Goal: Transaction & Acquisition: Purchase product/service

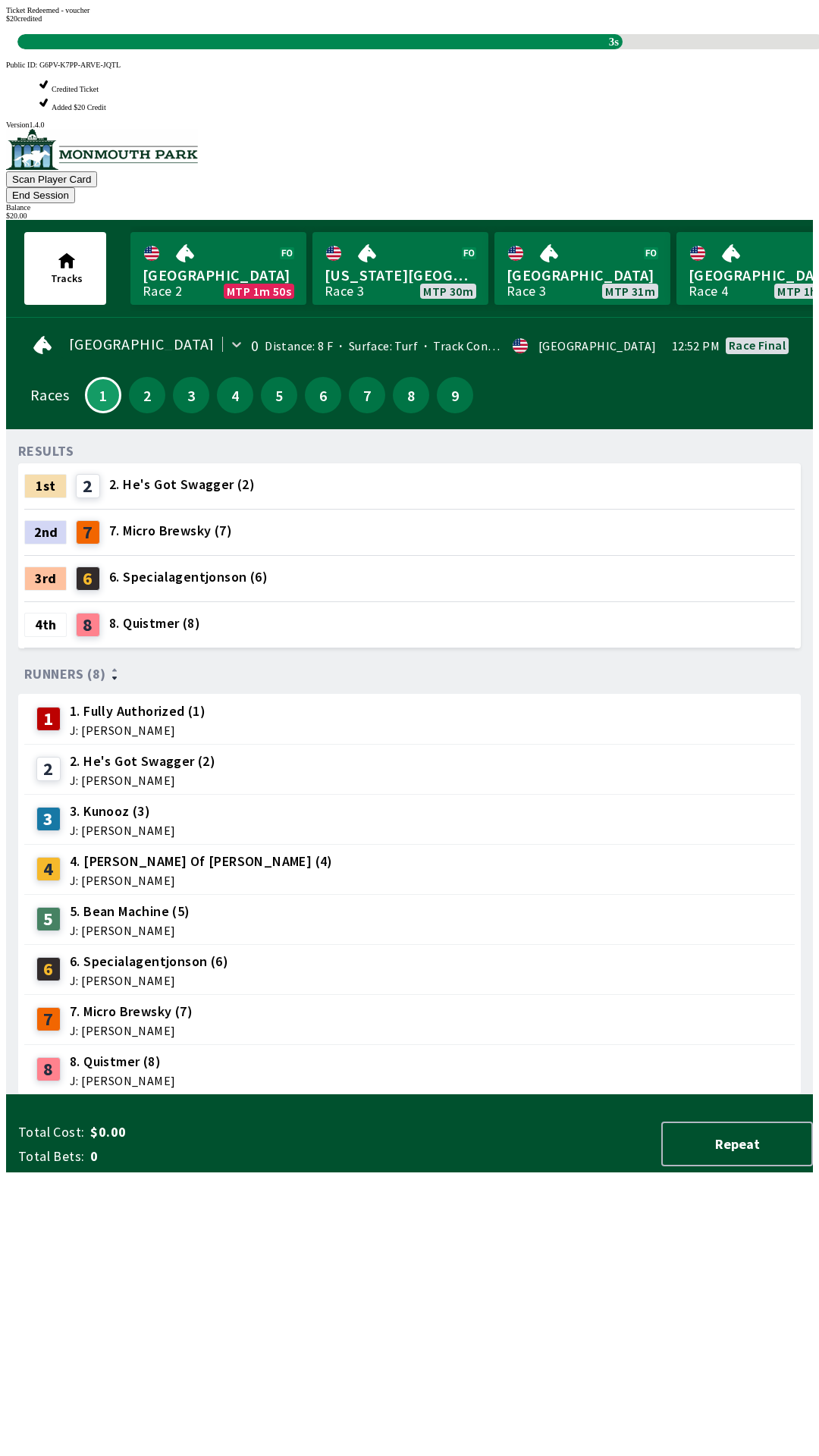
click at [488, 1095] on div "RESULTS 1st 2 2. He's Got Swagger (2) 2nd 7 7. Micro Brewsky (7) 3rd 6 6. Speci…" at bounding box center [415, 767] width 795 height 653
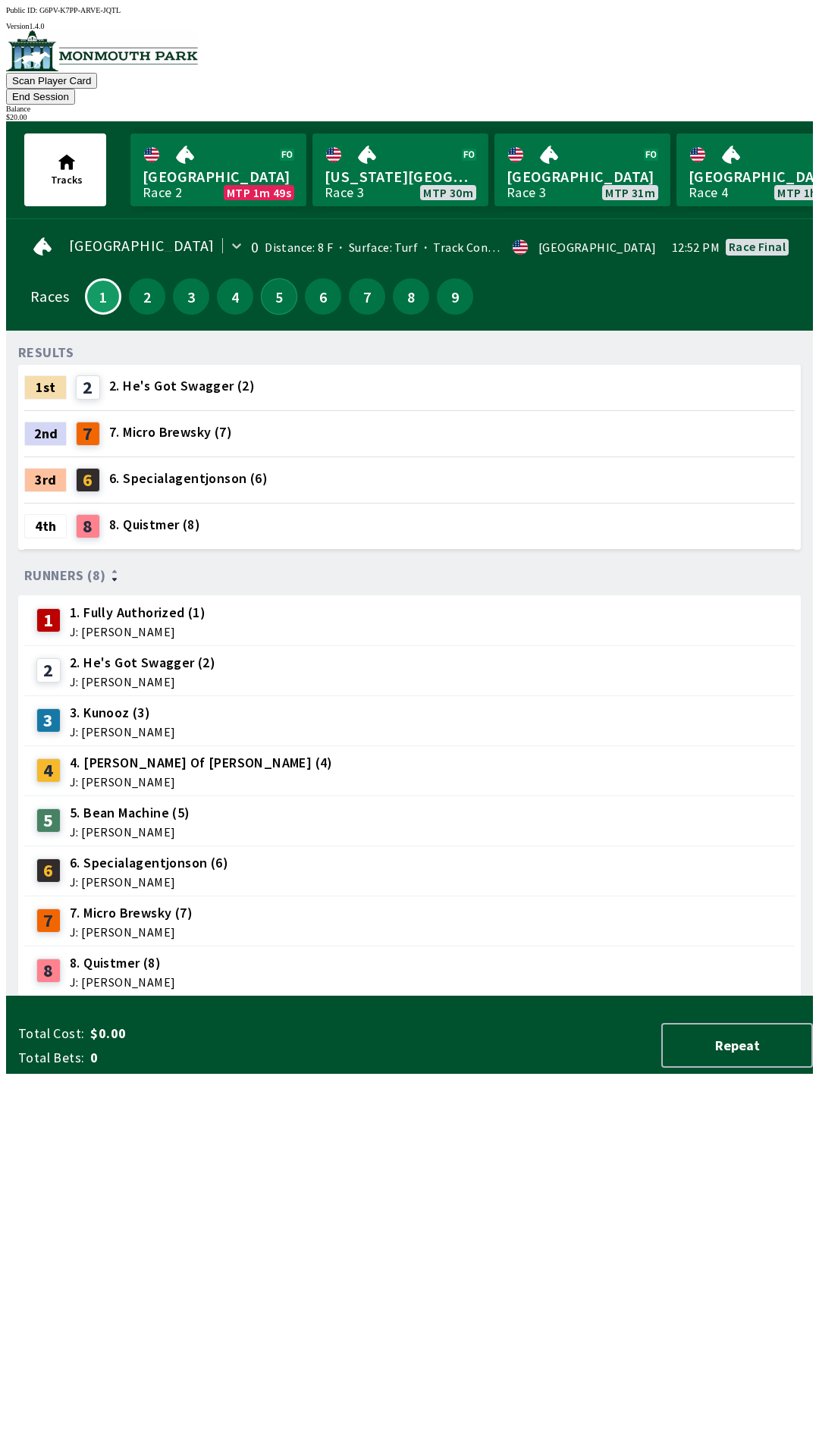
click at [278, 284] on button "5" at bounding box center [279, 296] width 36 height 36
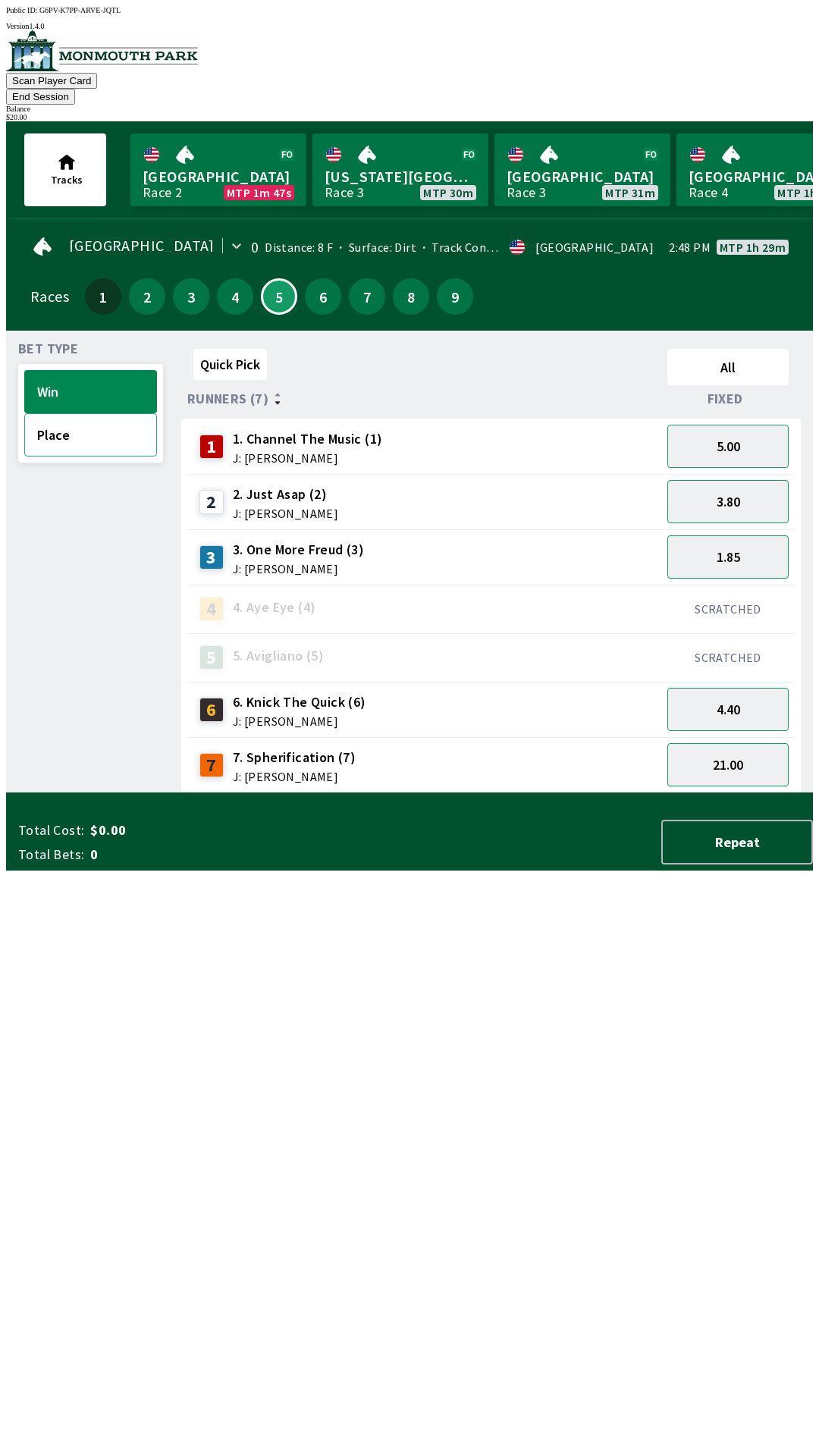
click at [111, 418] on button "Place" at bounding box center [91, 434] width 132 height 43
click at [756, 480] on button "1.80" at bounding box center [728, 501] width 121 height 43
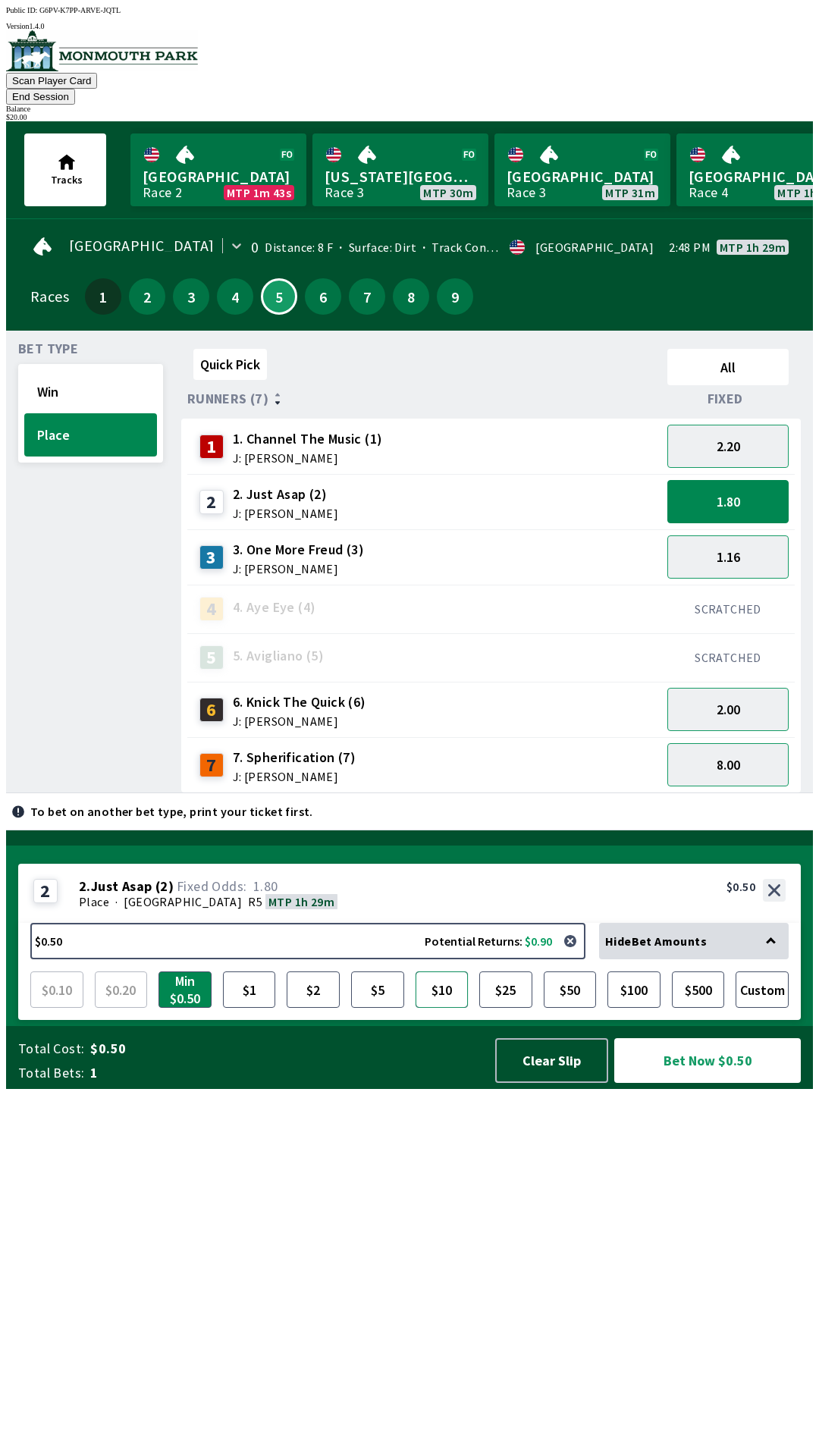
click at [449, 1008] on button "$10" at bounding box center [441, 990] width 53 height 36
click at [711, 1083] on button "Bet Now $10.00" at bounding box center [707, 1060] width 187 height 45
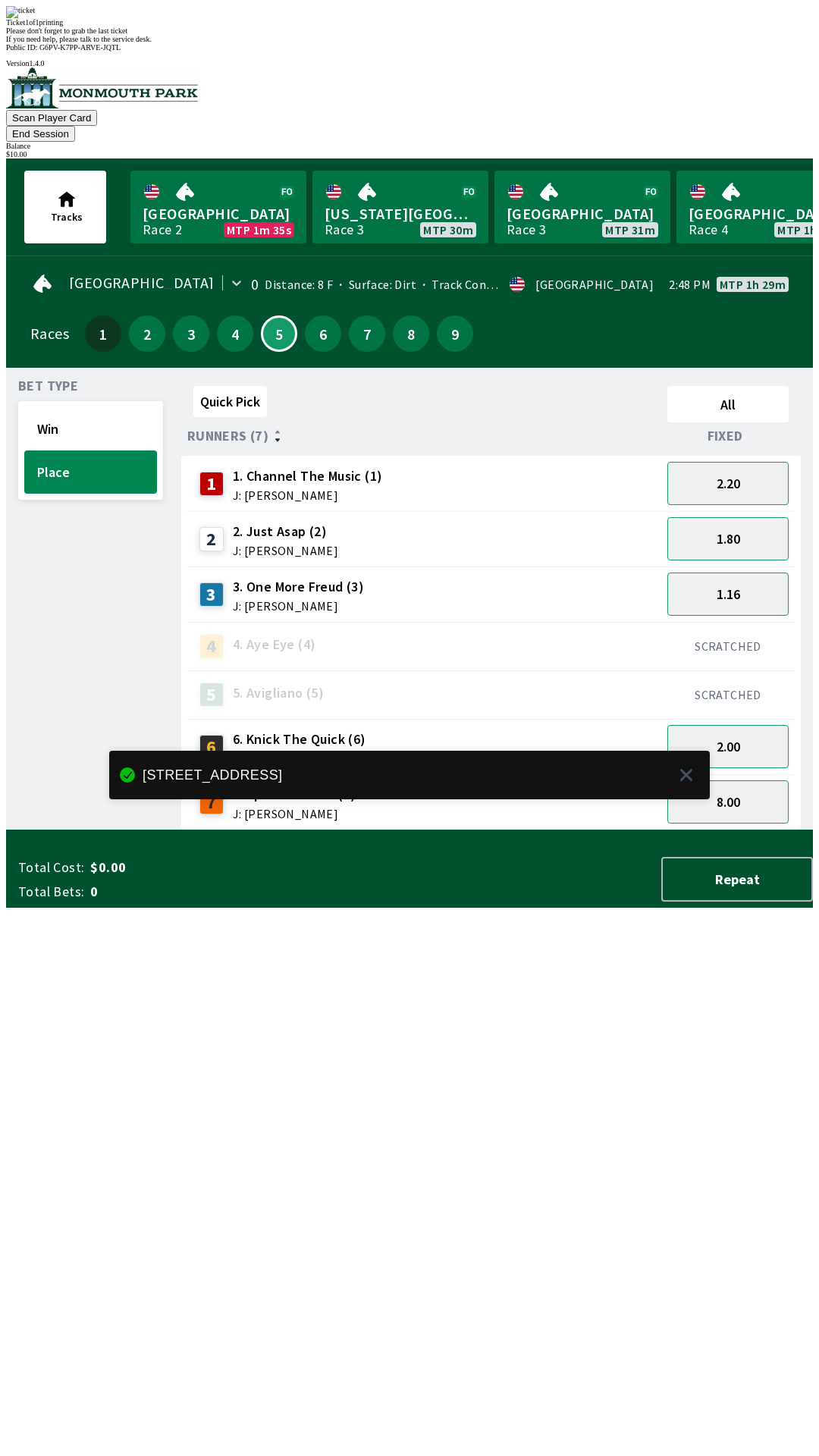
click at [476, 830] on div "Quick Pick All Runners (7) Fixed 1 1. Channel The Music (1) J: [PERSON_NAME] 2.…" at bounding box center [497, 605] width 632 height 451
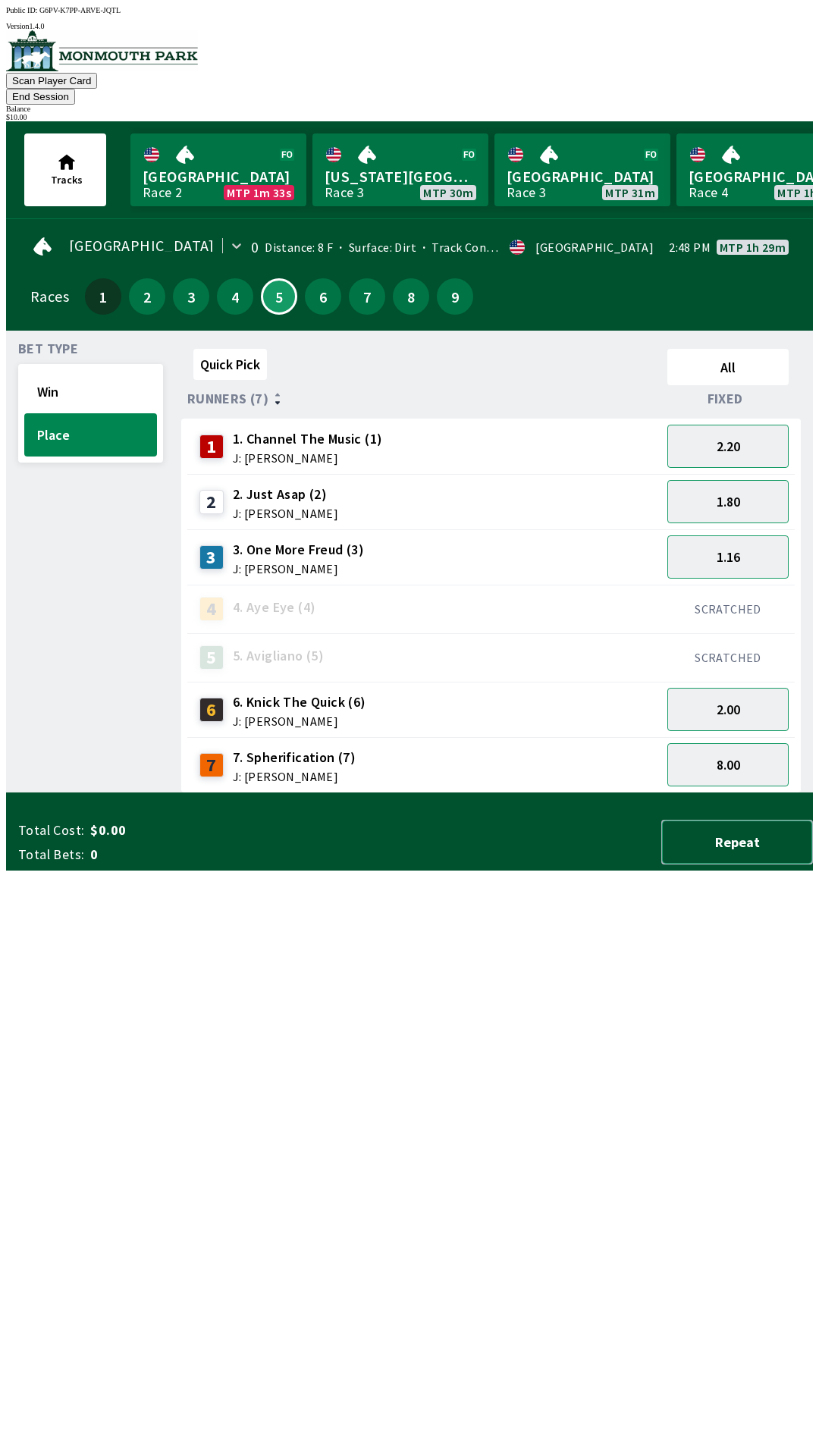
click at [750, 864] on button "Repeat" at bounding box center [737, 841] width 151 height 45
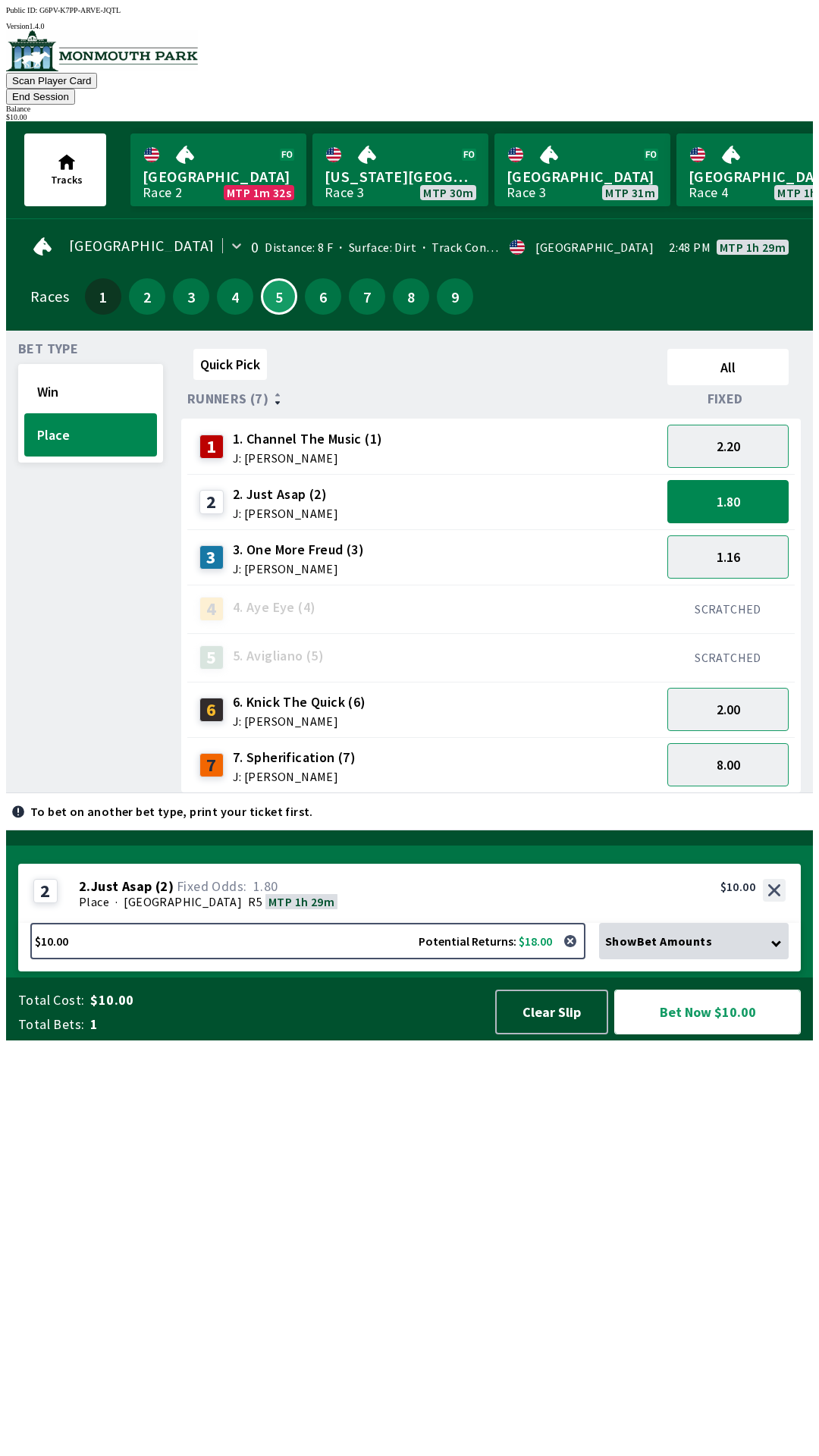
click at [717, 1034] on button "Bet Now $10.00" at bounding box center [707, 1012] width 187 height 45
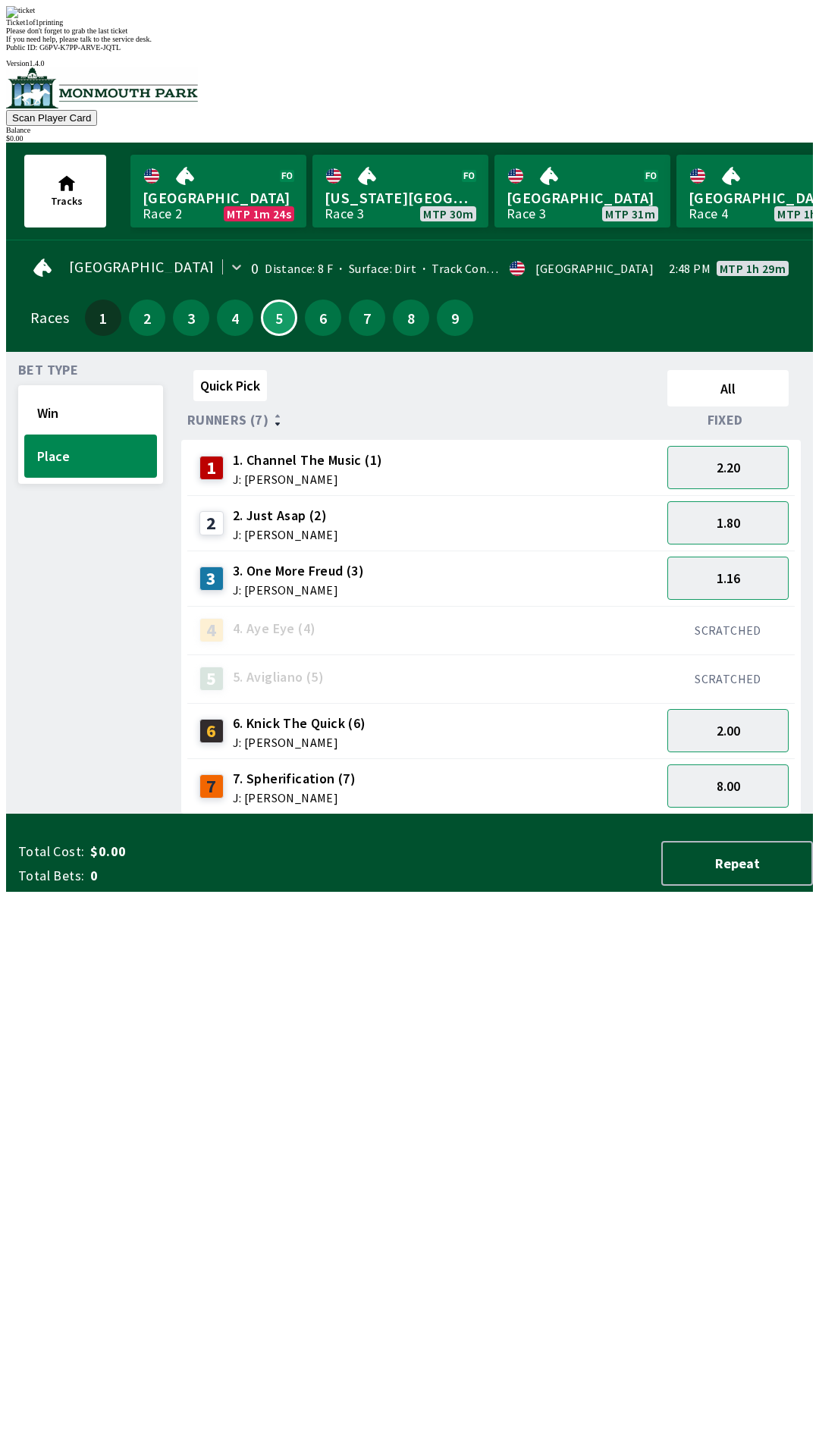
click at [403, 814] on div "Quick Pick All Runners (7) Fixed 1 1. Channel The Music (1) J: [PERSON_NAME] 2.…" at bounding box center [497, 589] width 632 height 451
